Goal: Task Accomplishment & Management: Use online tool/utility

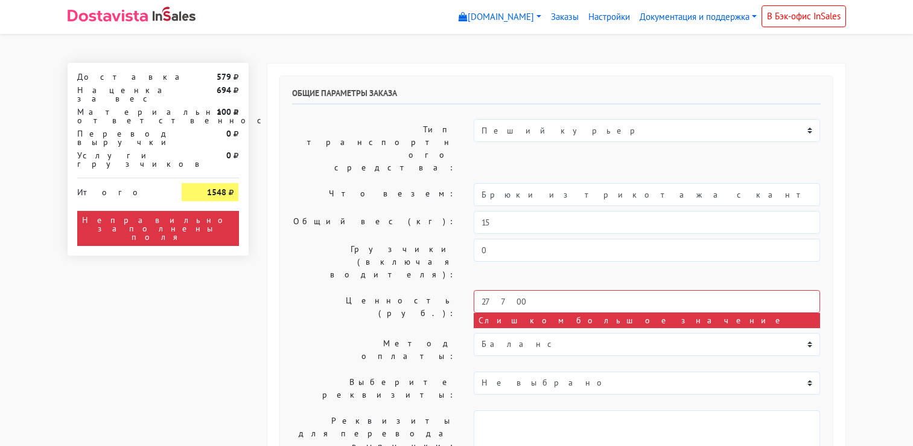
select select "10:00"
click at [522, 290] on input "27700" at bounding box center [647, 301] width 347 height 23
type input "20000"
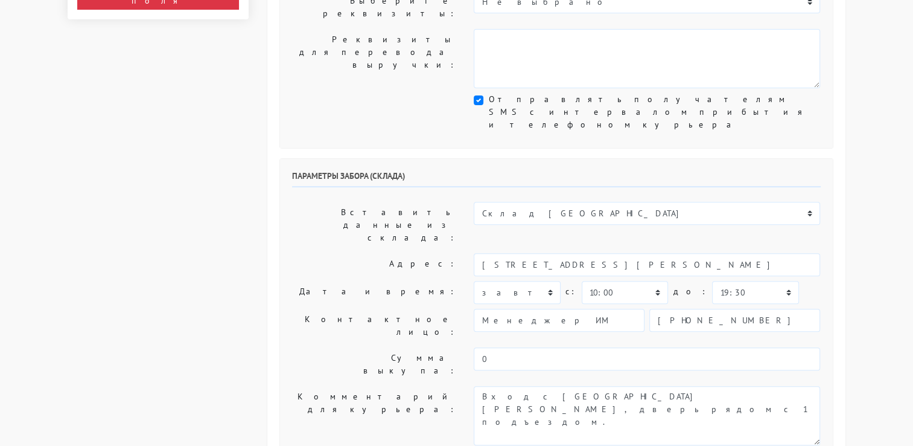
scroll to position [423, 0]
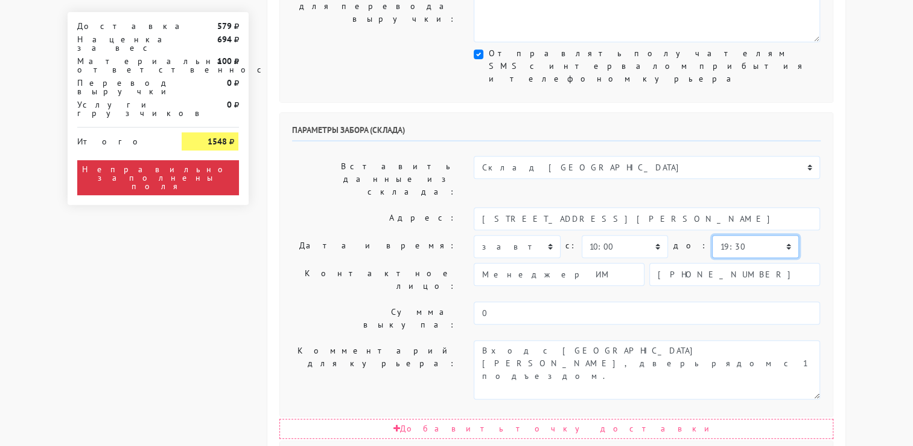
click at [757, 235] on select "00:00 00:30 01:00 01:30 02:00 02:30 03:00 03:30 04:00 04:30 05:00 05:30 06:00 0…" at bounding box center [755, 246] width 86 height 23
select select "12:00"
click at [712, 235] on select "00:00 00:30 01:00 01:30 02:00 02:30 03:00 03:30 04:00 04:30 05:00 05:30 06:00 0…" at bounding box center [755, 246] width 86 height 23
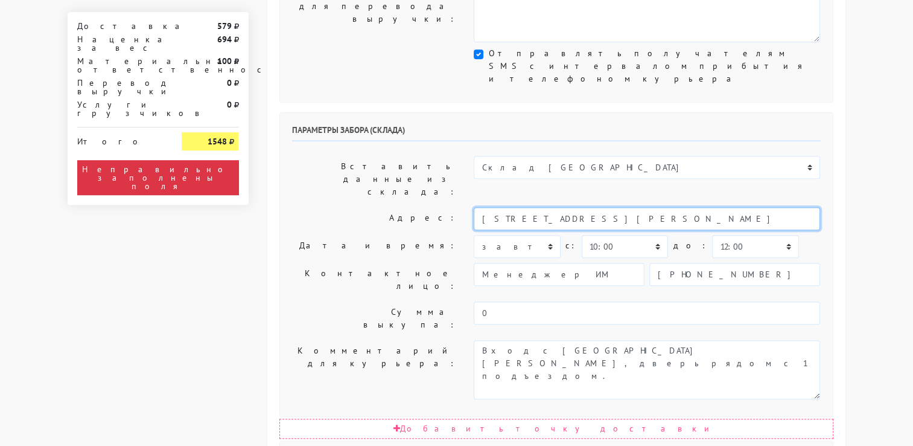
drag, startPoint x: 624, startPoint y: 83, endPoint x: 534, endPoint y: 73, distance: 89.9
click at [534, 207] on input "[STREET_ADDRESS][PERSON_NAME]" at bounding box center [647, 218] width 347 height 23
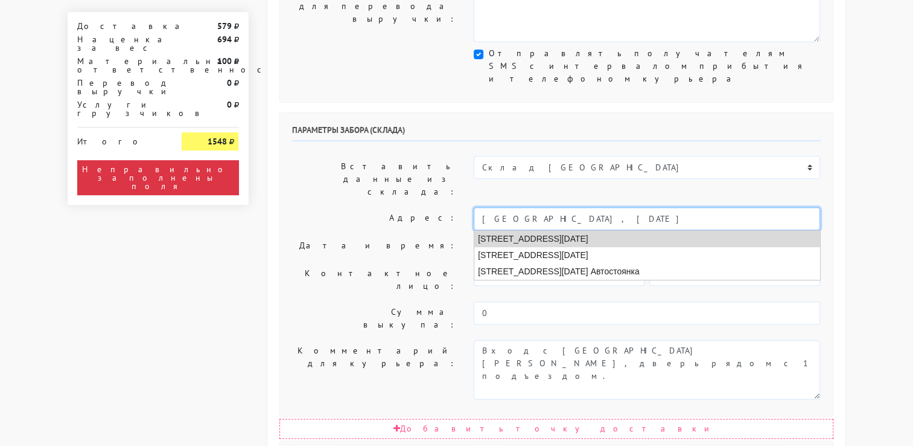
click at [624, 231] on li "[STREET_ADDRESS][DATE]" at bounding box center [648, 239] width 346 height 16
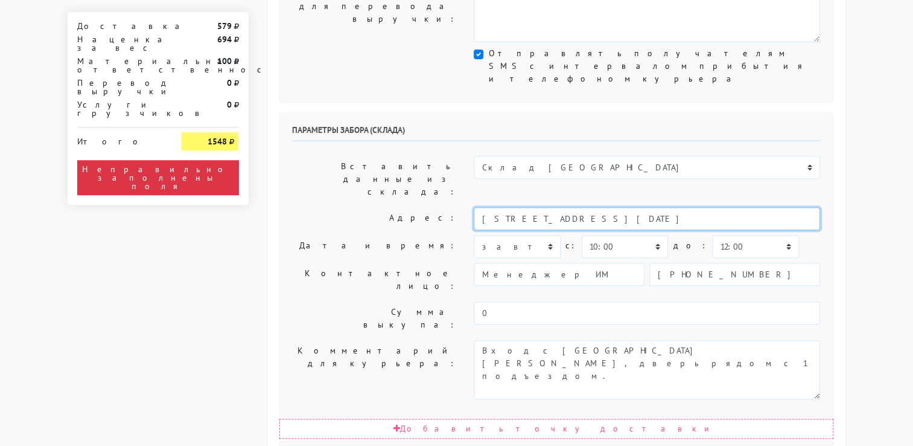
type input "[STREET_ADDRESS][DATE]"
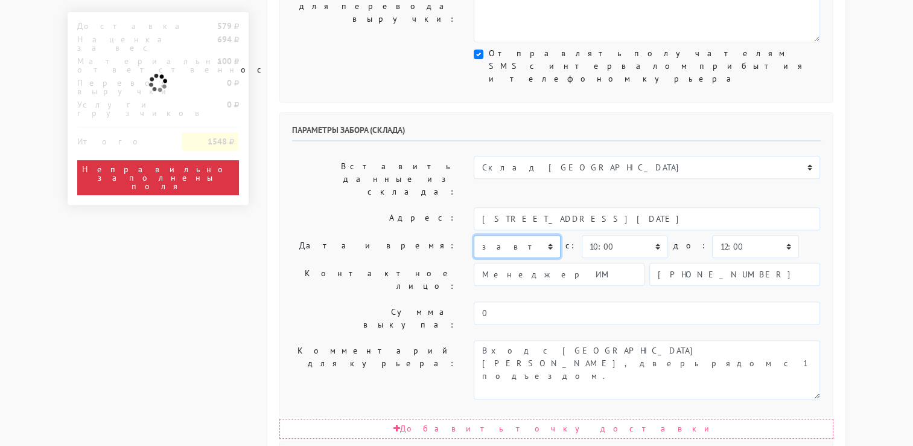
click at [520, 235] on select "[DATE] [DATE] [DATE] [DATE] [DATE] [DATE] [DATE] [DATE] [DATE]" at bounding box center [517, 246] width 86 height 23
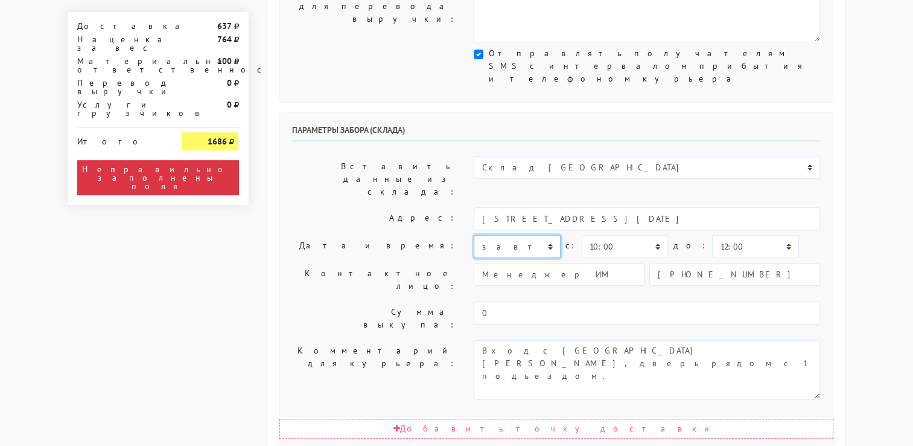
select select "[DATE]"
click at [474, 235] on select "[DATE] [DATE] [DATE] [DATE] [DATE] [DATE] [DATE] [DATE] [DATE]" at bounding box center [517, 246] width 86 height 23
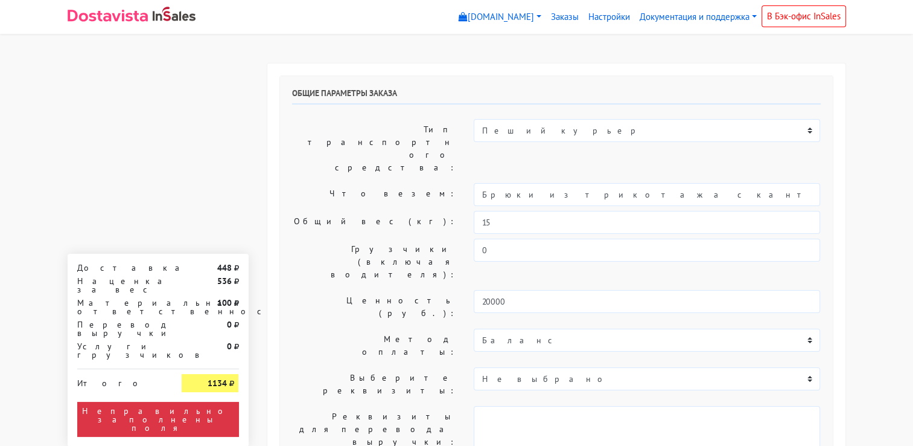
scroll to position [0, 0]
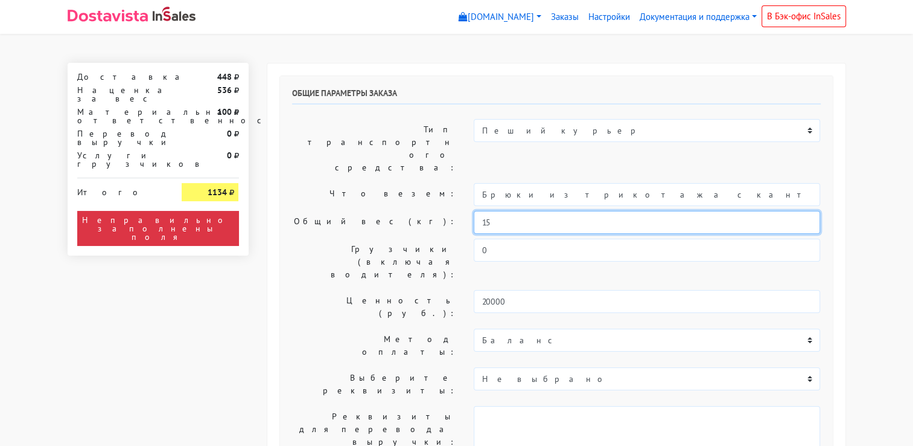
click at [496, 211] on input "15" at bounding box center [647, 222] width 347 height 23
type input "1"
type input "5"
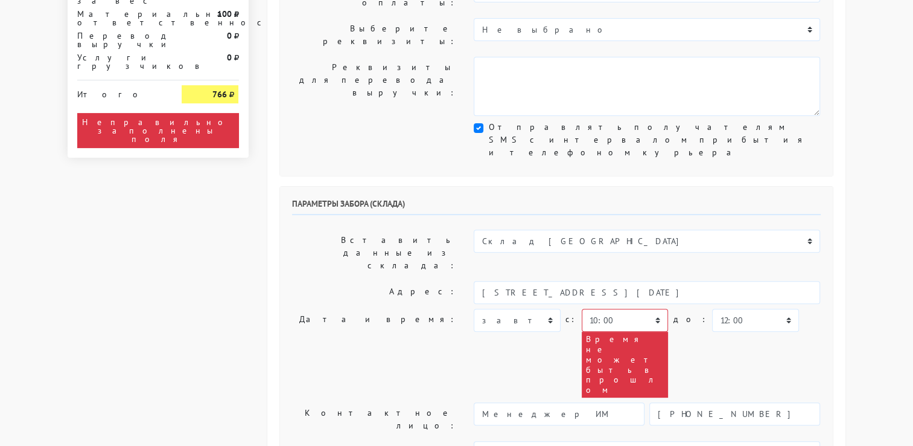
scroll to position [423, 0]
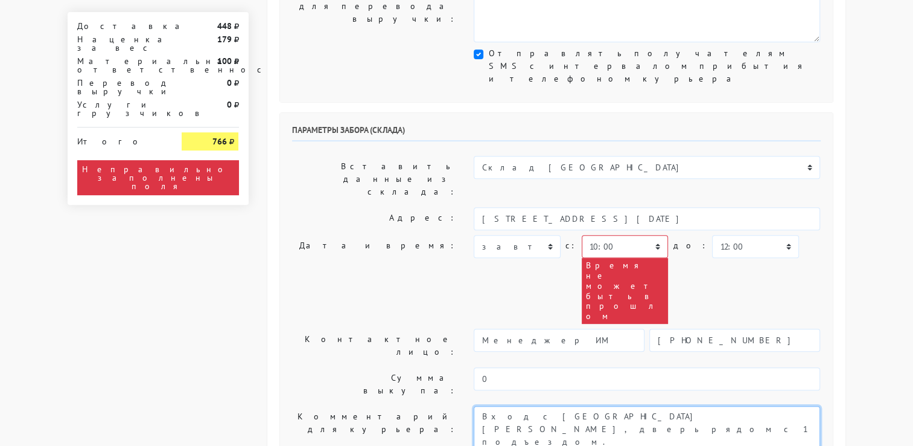
drag, startPoint x: 685, startPoint y: 223, endPoint x: 534, endPoint y: 214, distance: 150.6
click at [534, 406] on textarea "Вход с [GEOGRAPHIC_DATA][PERSON_NAME], дверь рядом с 1 подъездом." at bounding box center [647, 435] width 347 height 59
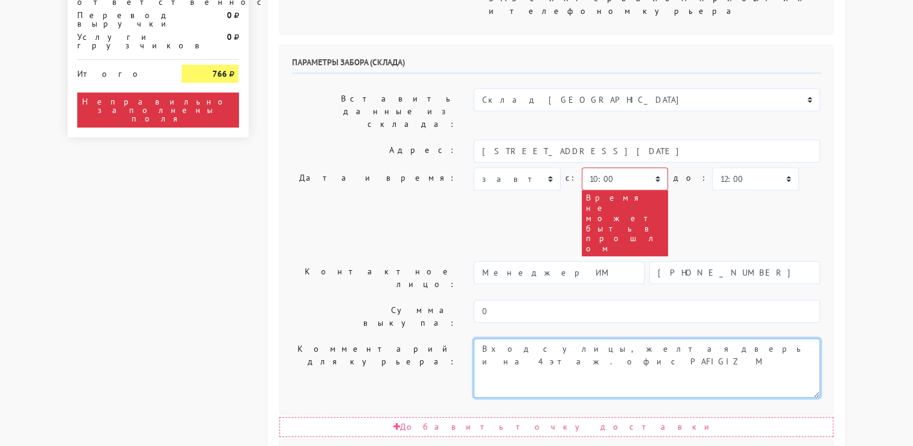
scroll to position [604, 0]
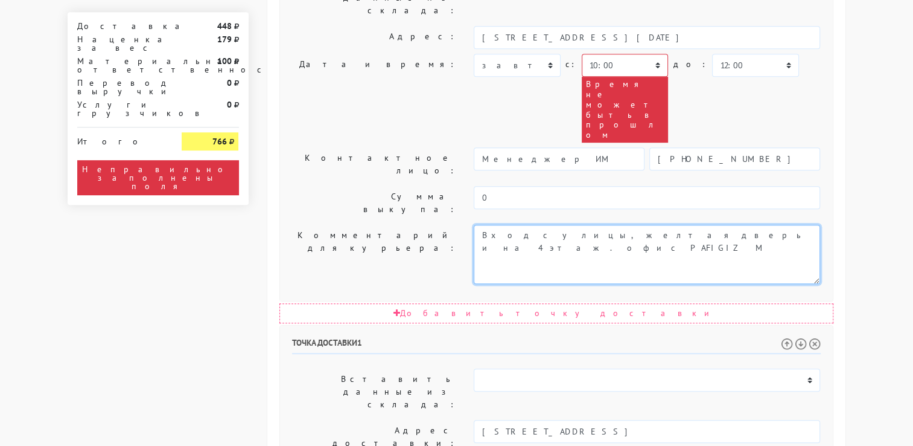
type textarea "Вход с улицы, желтая дверь и на 4 этаж. офис PAFIGIZM"
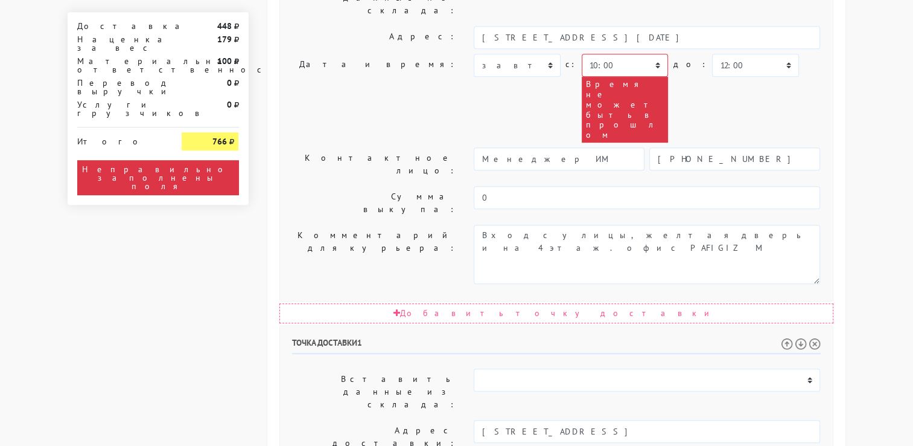
select select "16:00"
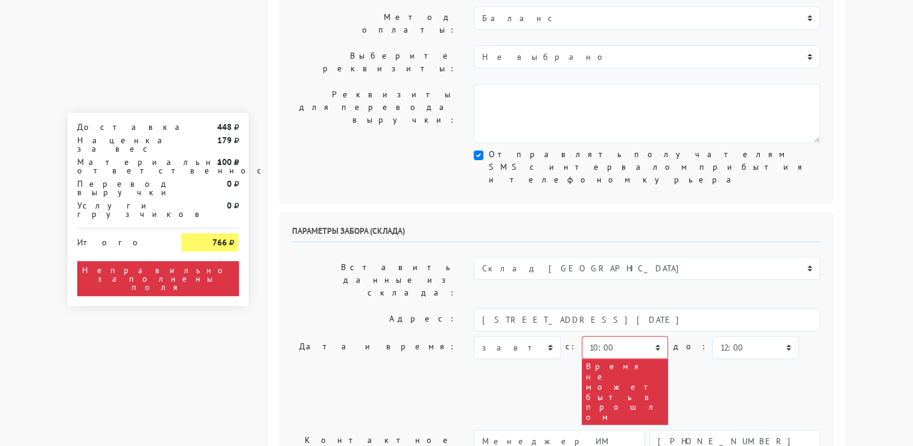
scroll to position [302, 0]
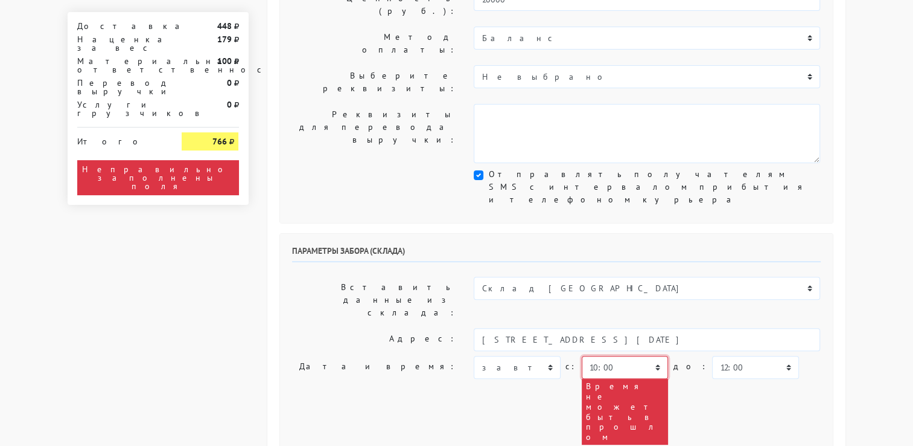
click at [653, 356] on select "00:00 00:30 01:00 01:30 02:00 02:30 03:00 03:30 04:00 04:30 05:00 05:30 06:00 0…" at bounding box center [625, 367] width 86 height 23
select select "12:00"
click at [582, 356] on select "00:00 00:30 01:00 01:30 02:00 02:30 03:00 03:30 04:00 04:30 05:00 05:30 06:00 0…" at bounding box center [625, 367] width 86 height 23
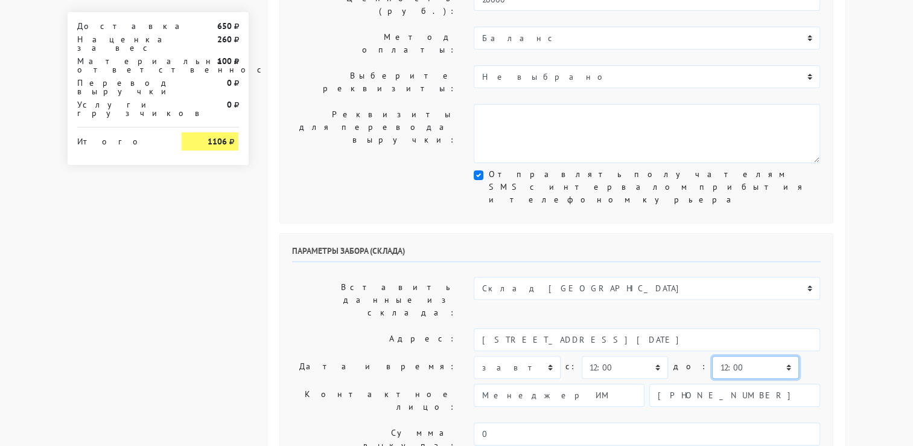
click at [732, 356] on select "00:00 00:30 01:00 01:30 02:00 02:30 03:00 03:30 04:00 04:30 05:00 05:30 06:00 0…" at bounding box center [755, 367] width 86 height 23
select select "13:00"
click at [712, 356] on select "00:00 00:30 01:00 01:30 02:00 02:30 03:00 03:30 04:00 04:30 05:00 05:30 06:00 0…" at bounding box center [755, 367] width 86 height 23
click at [813, 356] on div "[DATE] [DATE] [DATE] [DATE] [DATE] [DATE] [DATE] [DATE] [DATE] [DATE] c:" at bounding box center [647, 367] width 347 height 23
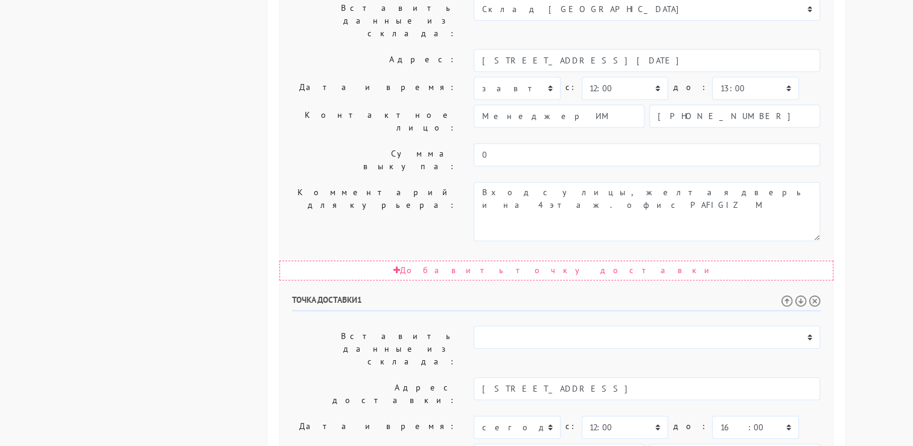
scroll to position [665, 0]
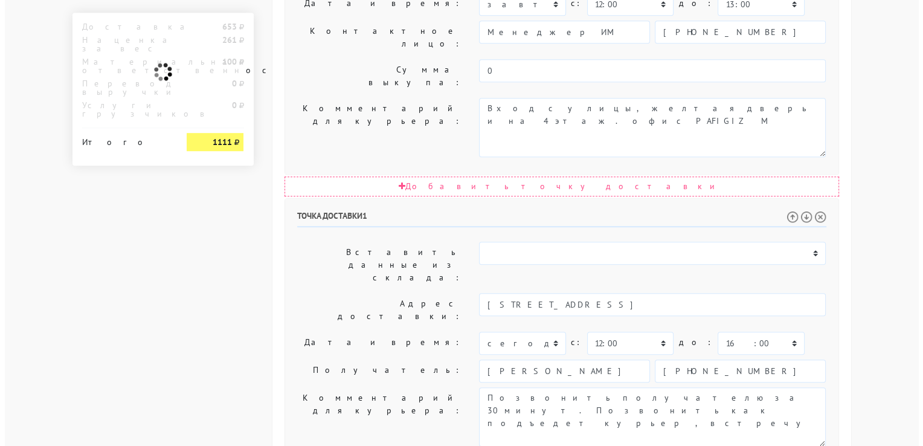
scroll to position [0, 0]
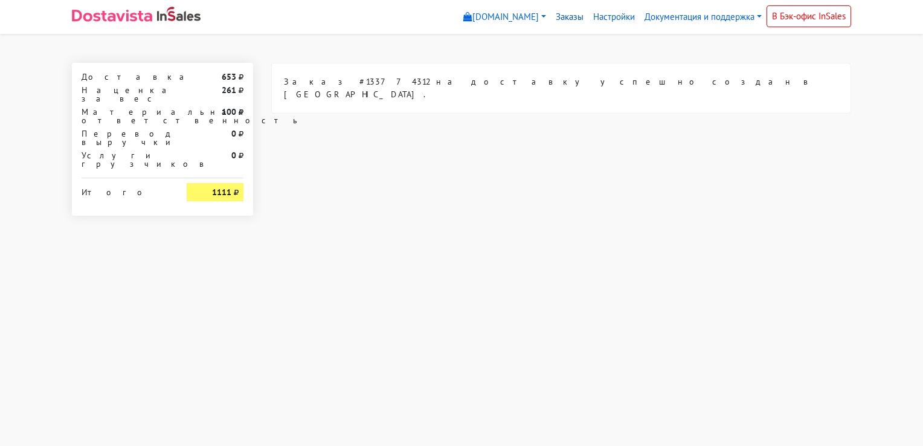
click at [563, 11] on link "Заказы" at bounding box center [569, 17] width 37 height 24
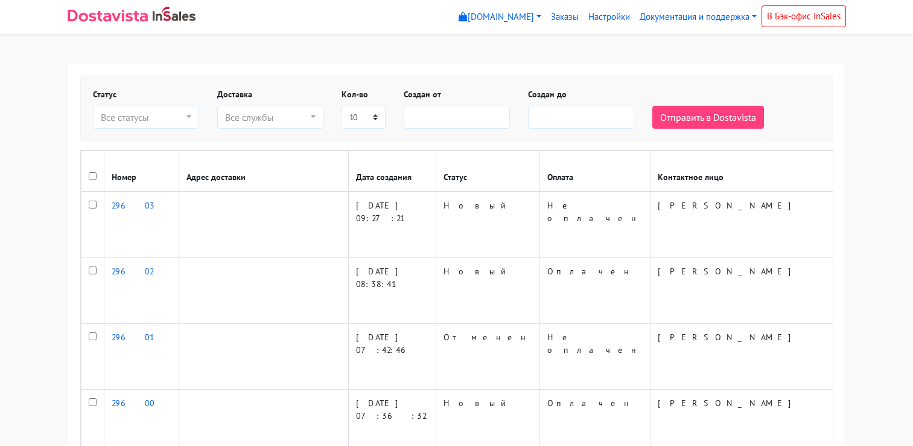
select select
click at [510, 23] on link "[DOMAIN_NAME]" at bounding box center [500, 17] width 92 height 24
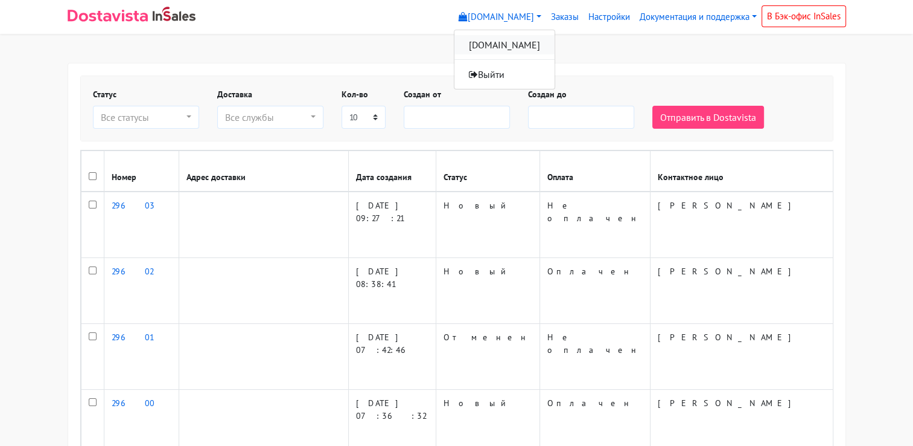
click at [502, 45] on link "[DOMAIN_NAME]" at bounding box center [505, 44] width 100 height 19
select select
